Goal: Transaction & Acquisition: Subscribe to service/newsletter

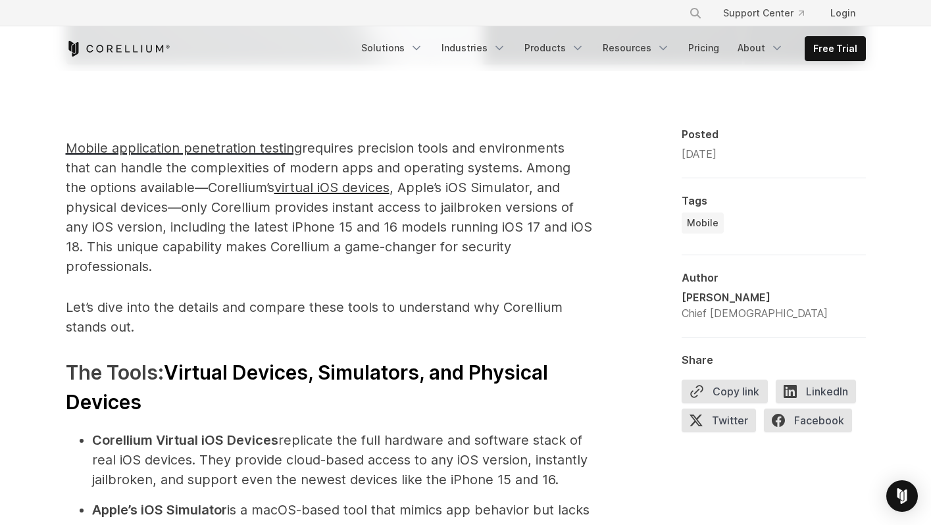
scroll to position [980, 0]
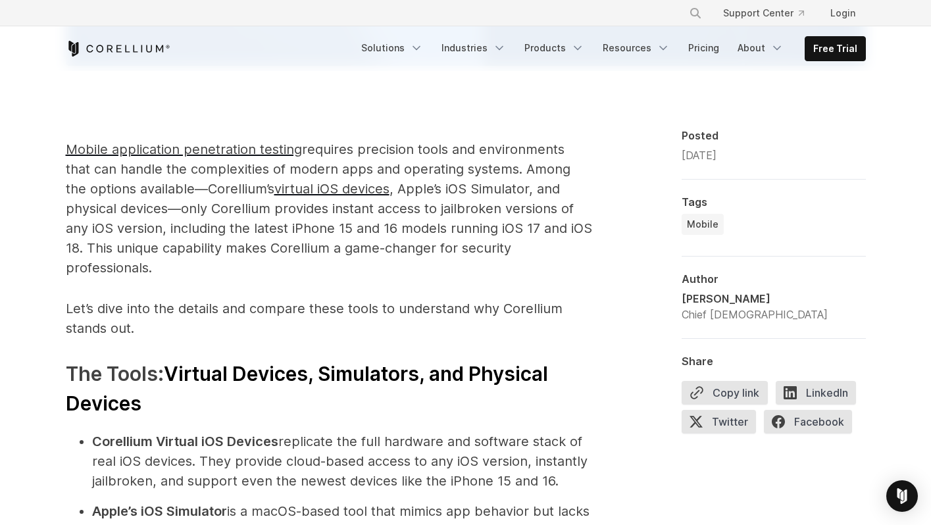
drag, startPoint x: 378, startPoint y: 92, endPoint x: 0, endPoint y: 525, distance: 574.8
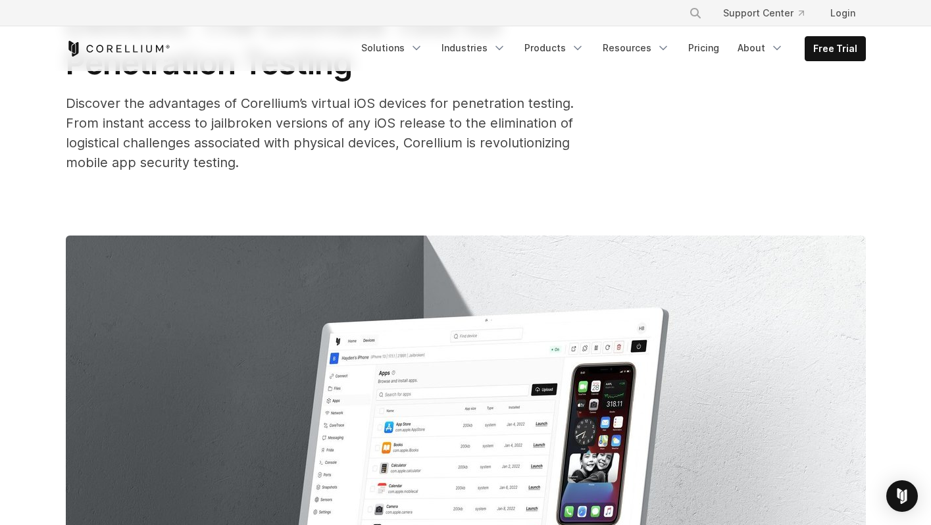
scroll to position [0, 0]
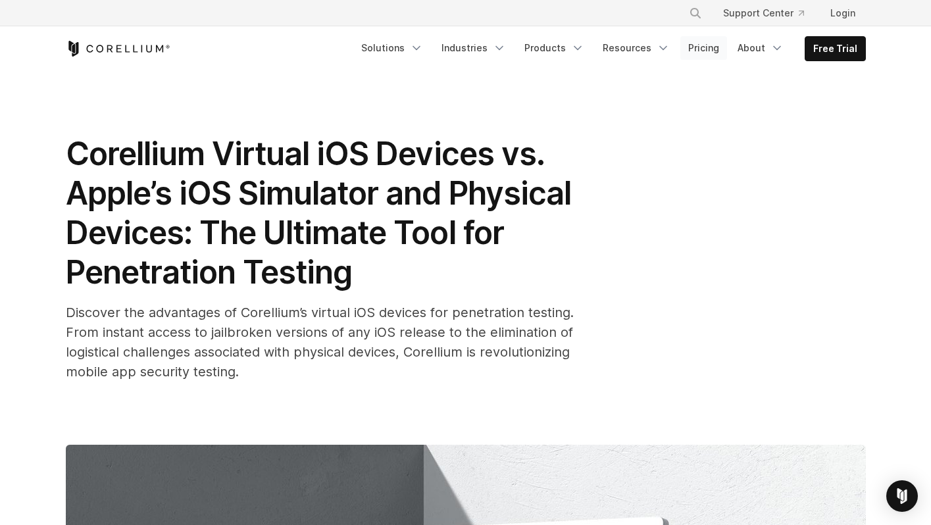
click at [696, 45] on link "Pricing" at bounding box center [704, 48] width 47 height 24
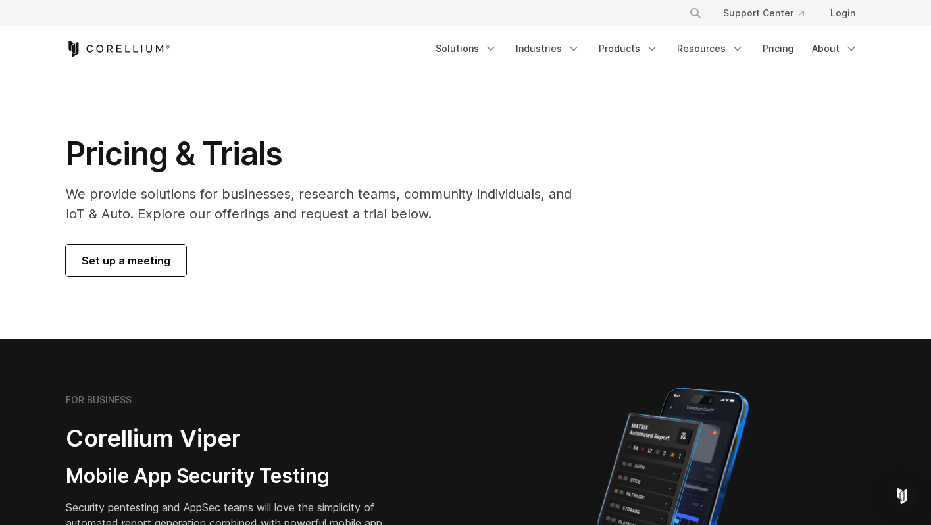
click at [141, 269] on link "Set up a meeting" at bounding box center [126, 261] width 120 height 32
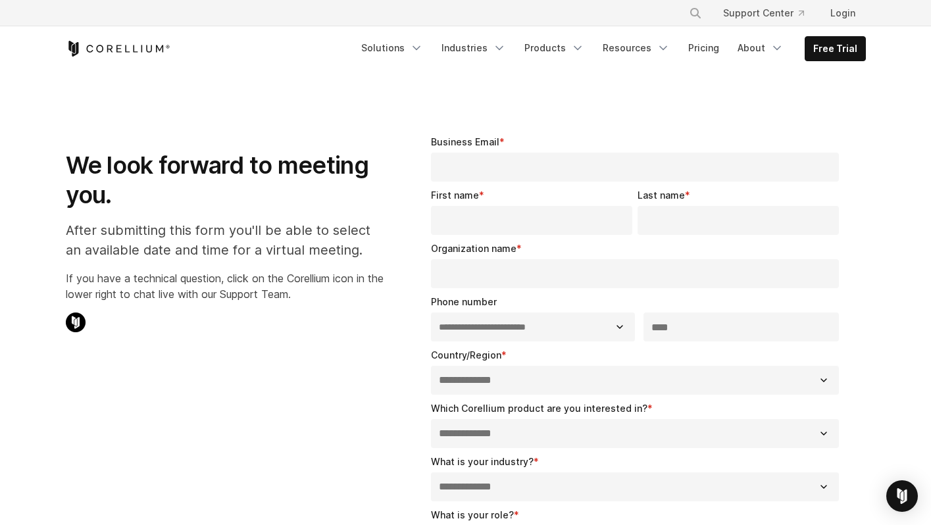
select select "**"
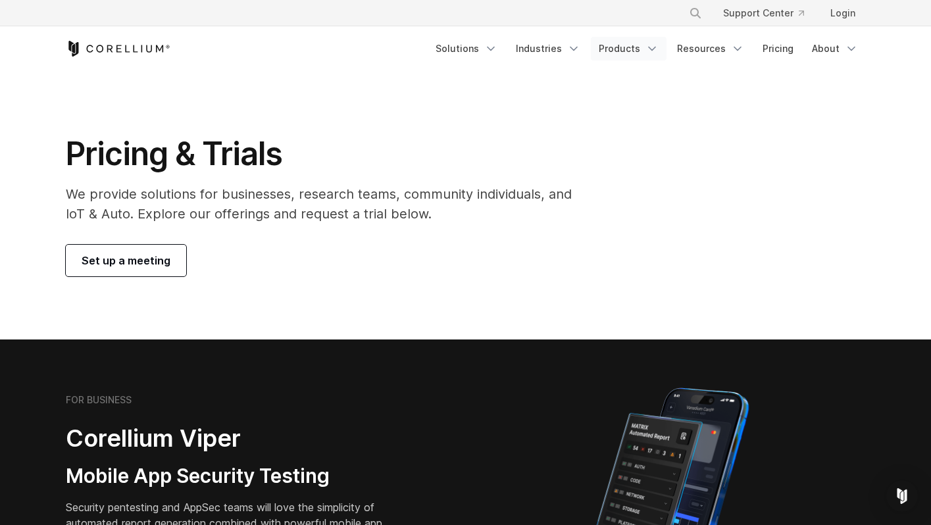
click at [632, 49] on link "Products" at bounding box center [629, 49] width 76 height 24
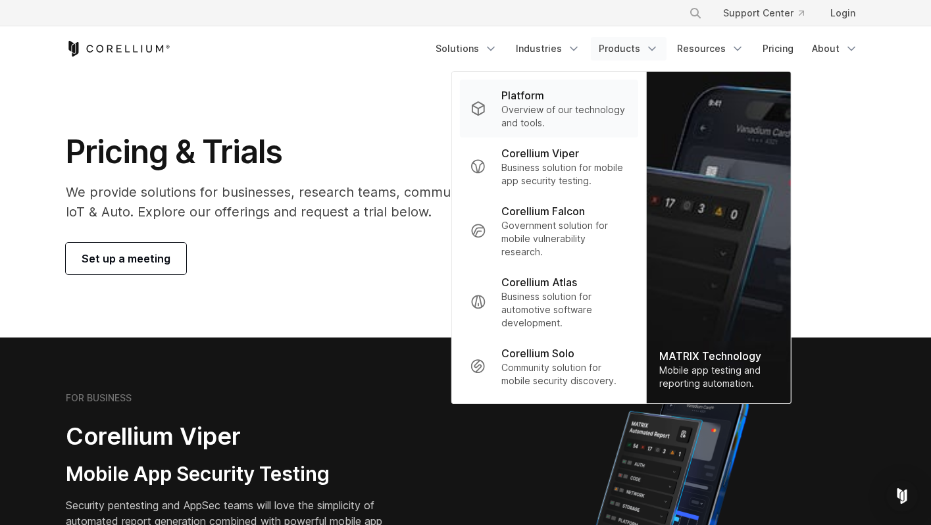
scroll to position [3, 0]
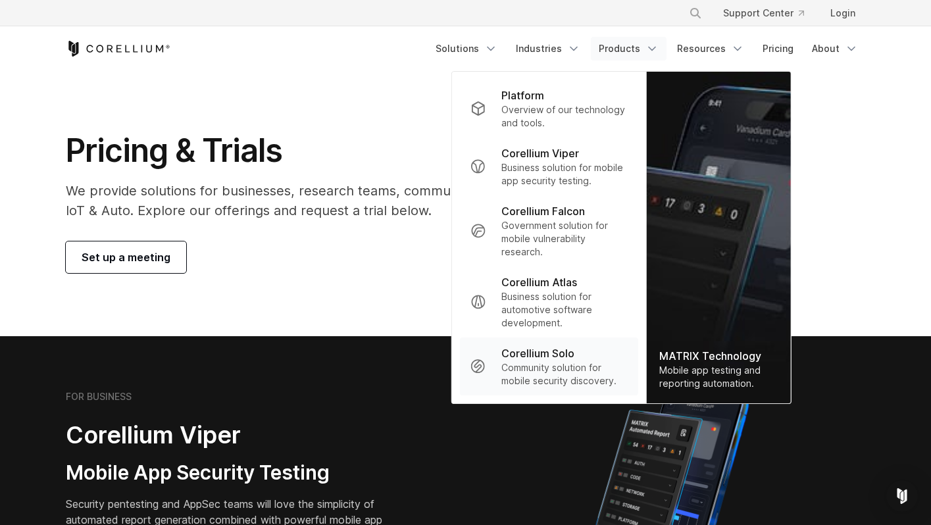
click at [575, 375] on p "Community solution for mobile security discovery." at bounding box center [565, 374] width 126 height 26
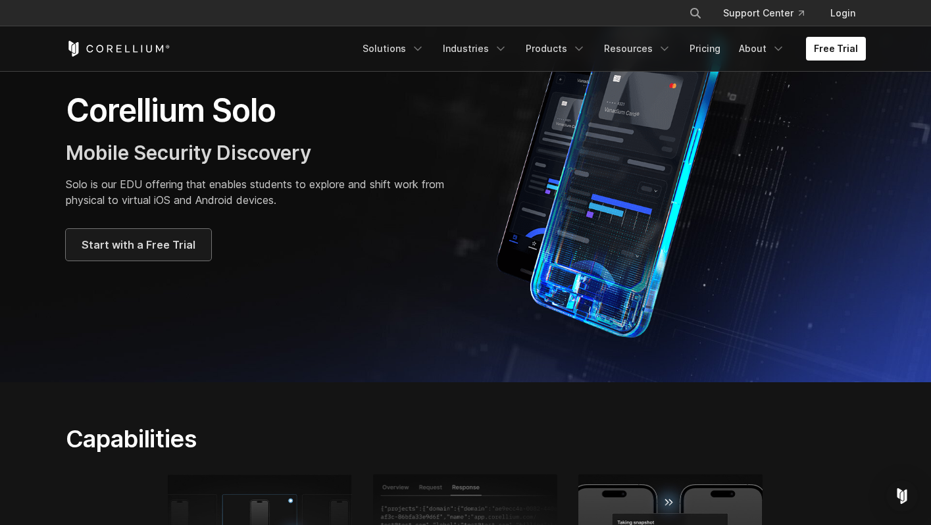
scroll to position [388, 0]
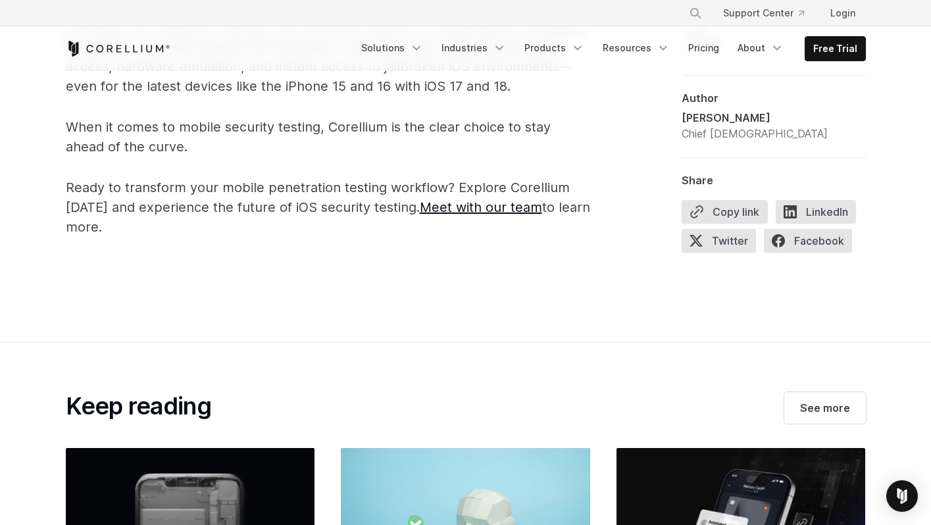
scroll to position [4635, 0]
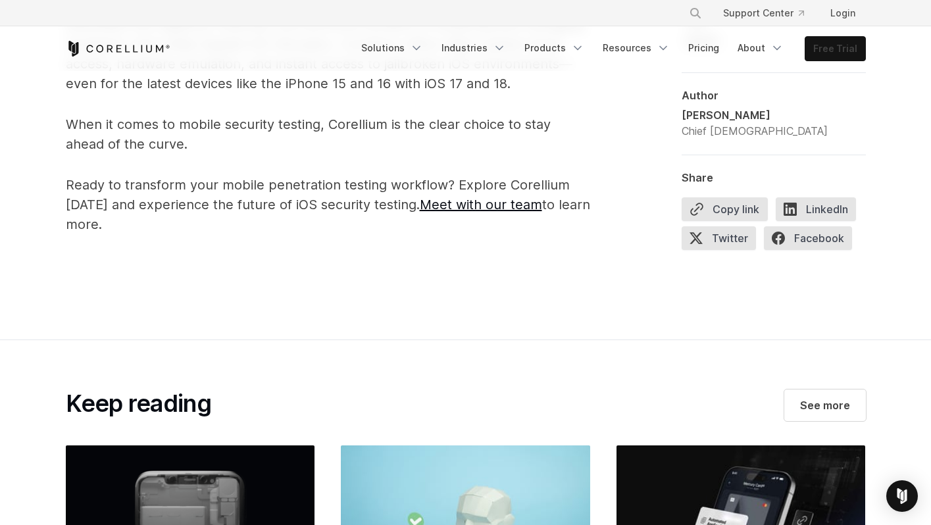
click at [840, 37] on link "Free Trial" at bounding box center [836, 49] width 60 height 24
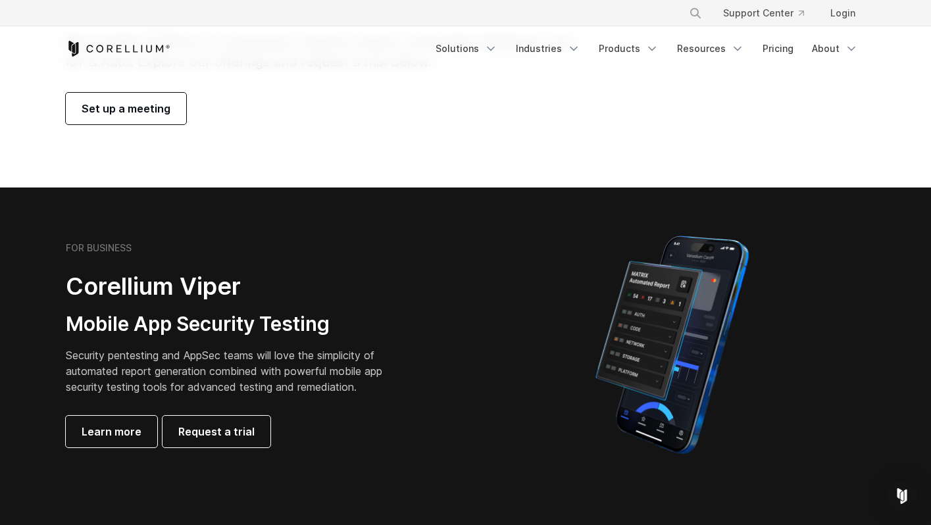
scroll to position [180, 0]
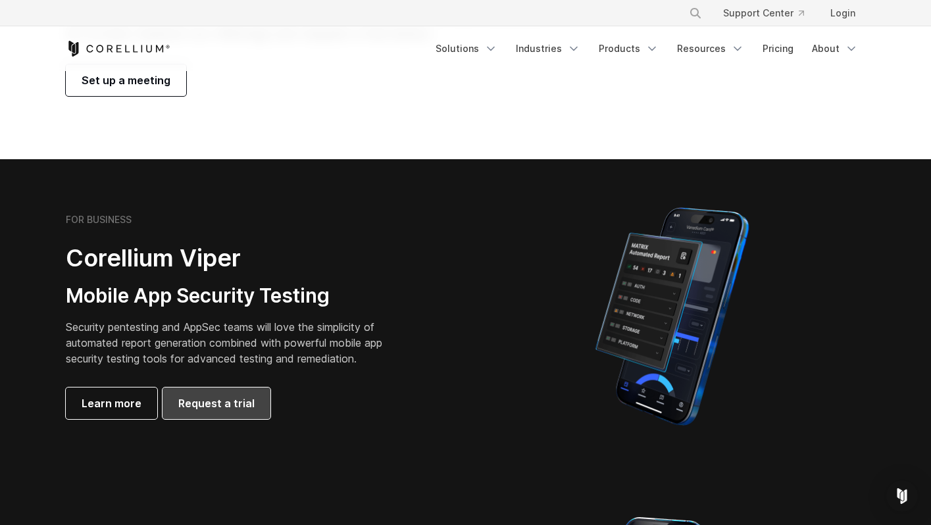
click at [215, 407] on span "Request a trial" at bounding box center [216, 404] width 76 height 16
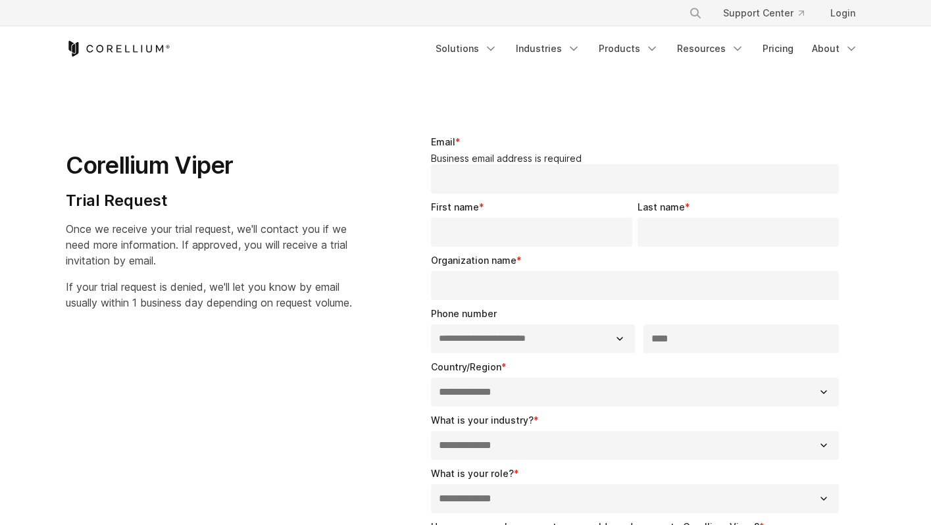
select select "**"
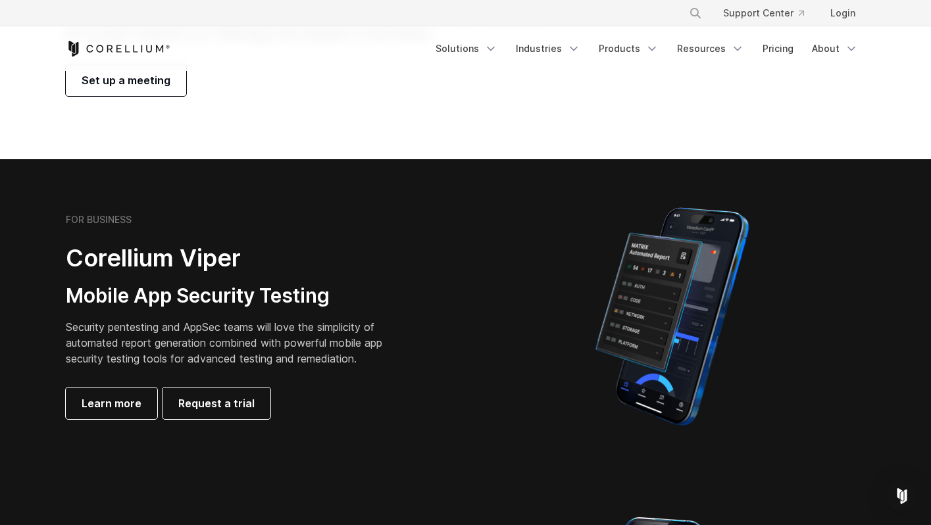
click at [117, 82] on span "Set up a meeting" at bounding box center [126, 80] width 89 height 16
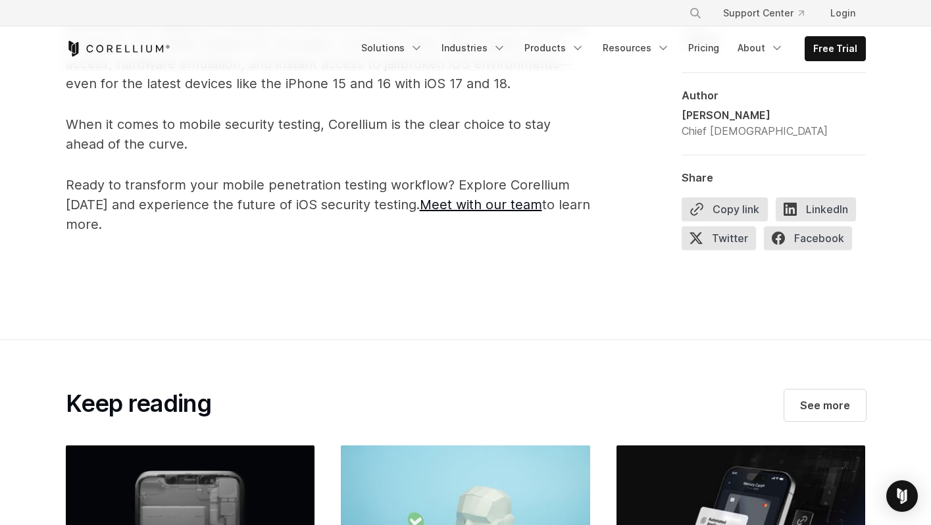
scroll to position [4635, 0]
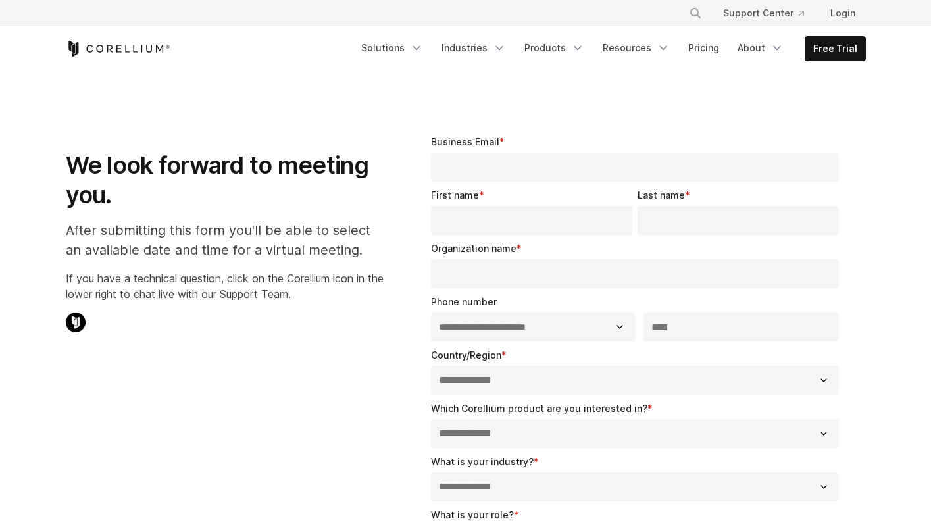
select select "**"
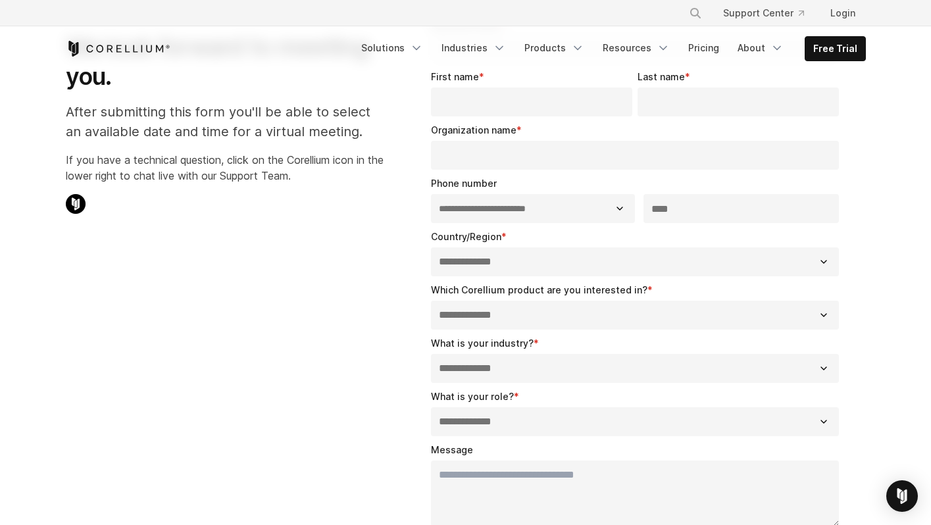
scroll to position [124, 0]
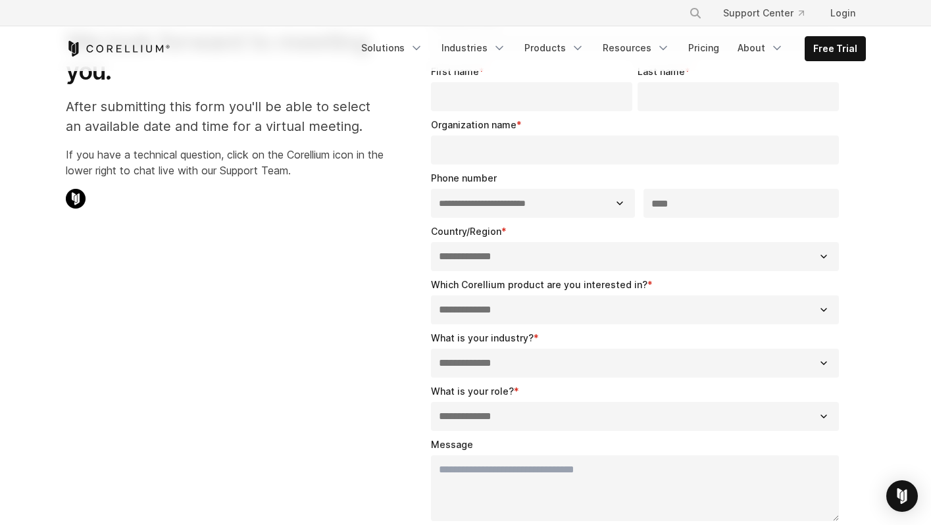
click at [656, 278] on div "**********" at bounding box center [638, 301] width 414 height 47
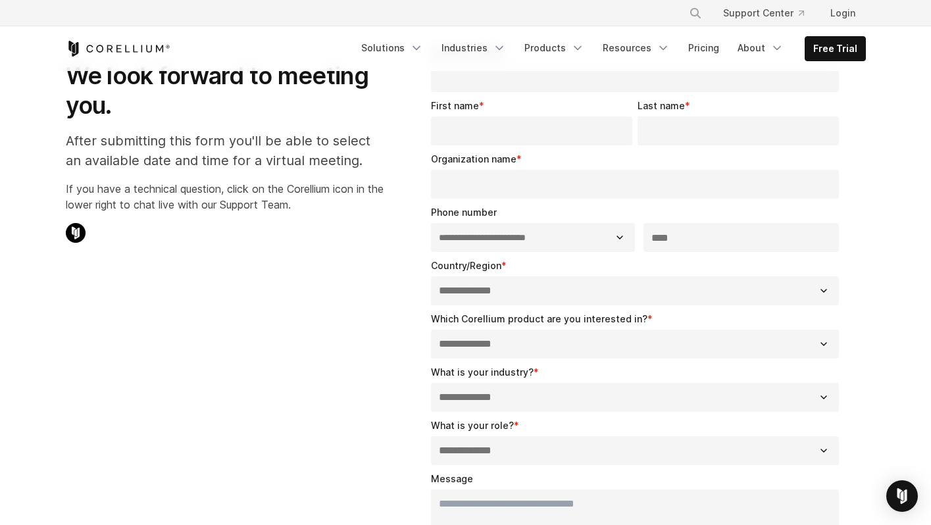
scroll to position [0, 0]
